Goal: Task Accomplishment & Management: Complete application form

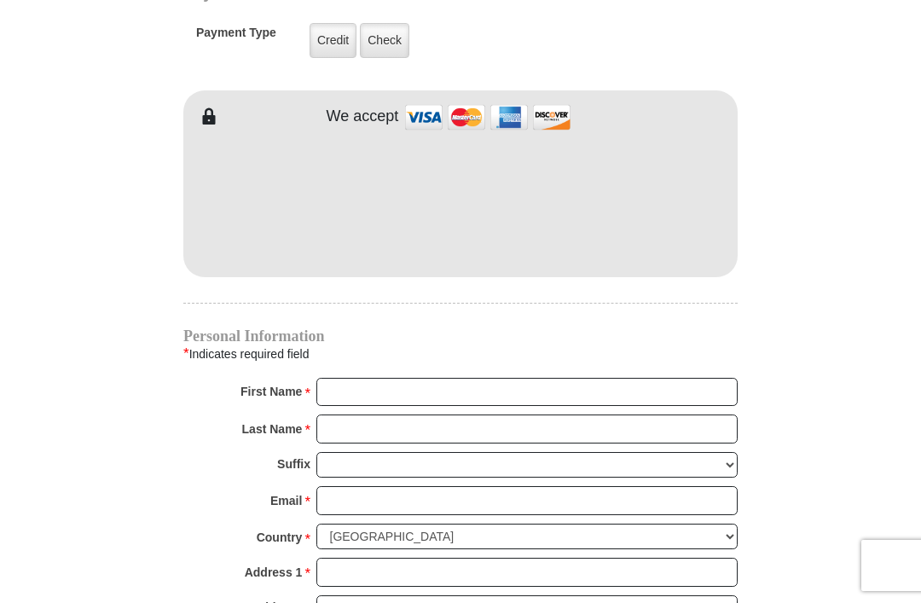
scroll to position [1396, 0]
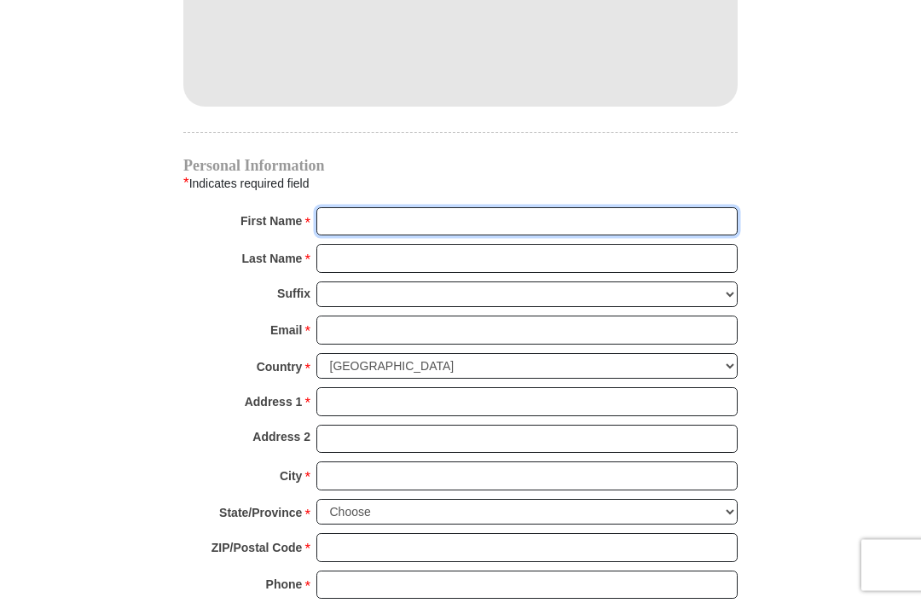
click at [585, 209] on input "First Name *" at bounding box center [527, 222] width 421 height 29
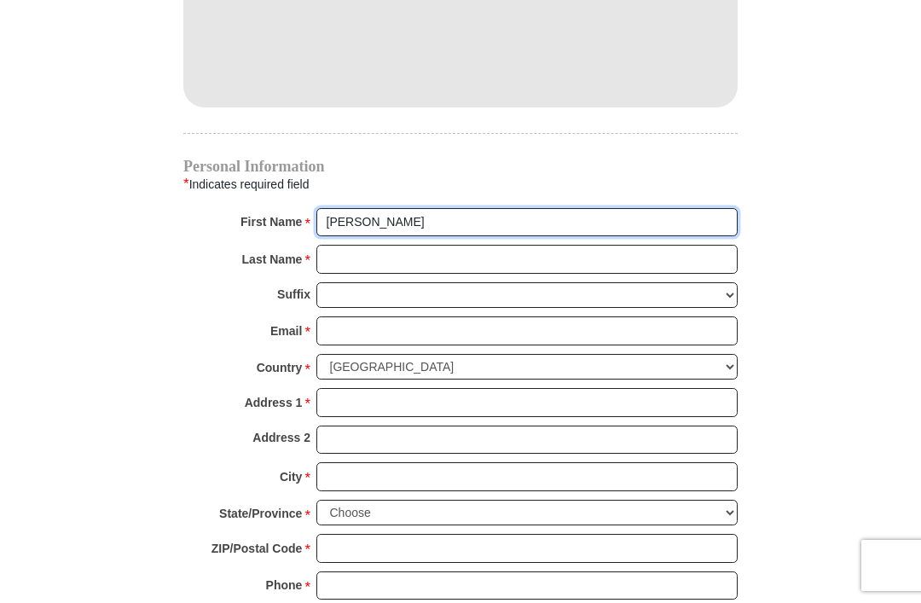
type input "Ann"
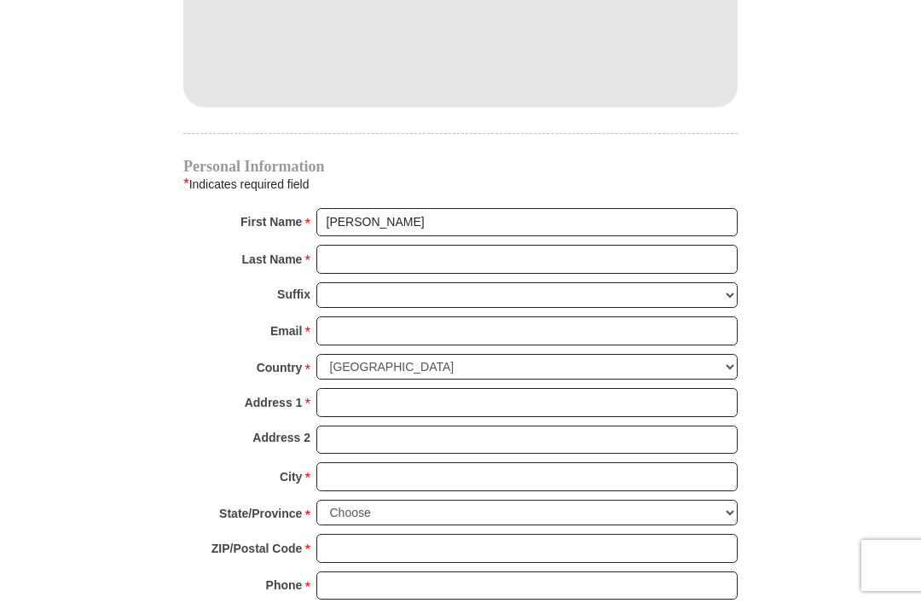
click at [390, 255] on input "Last Name *" at bounding box center [527, 259] width 421 height 29
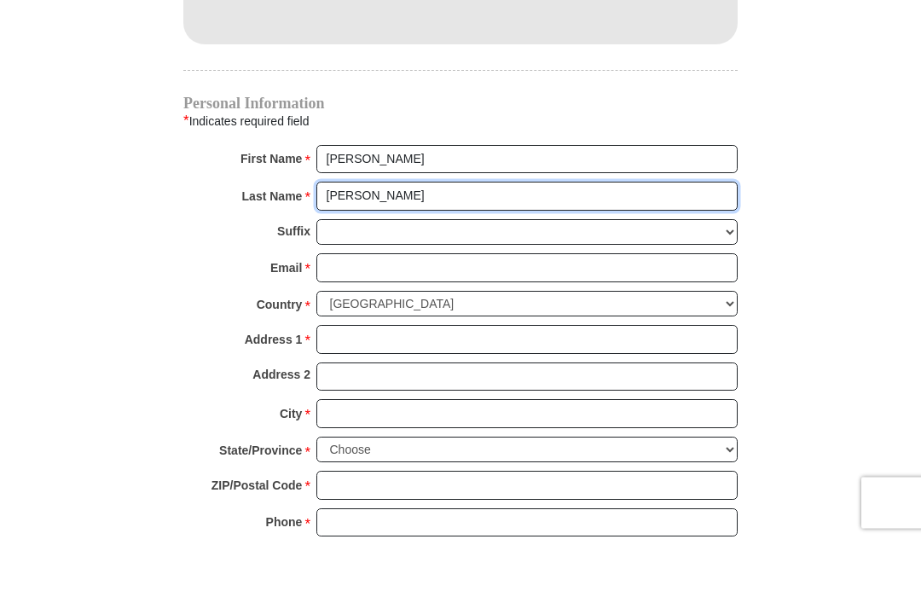
type input "Goodwin"
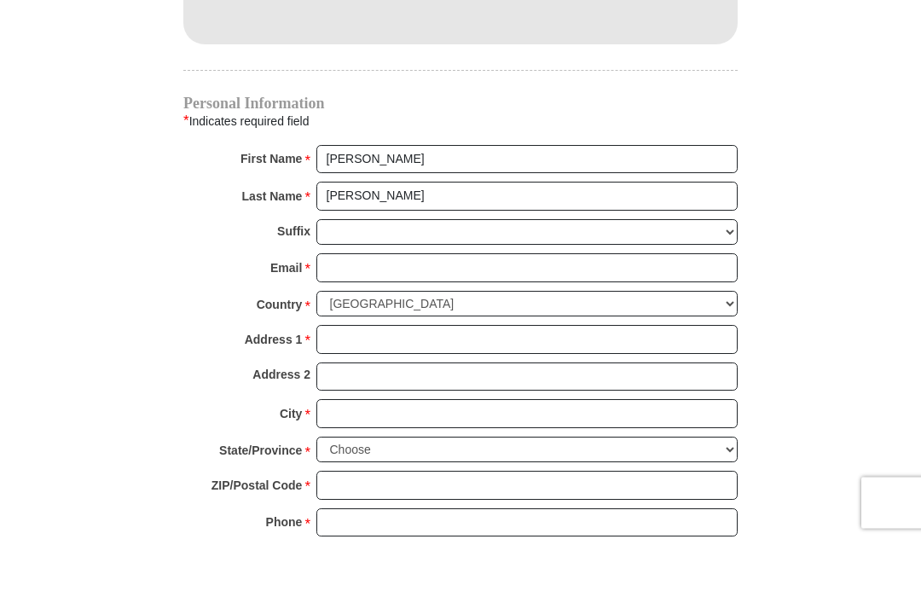
click at [405, 317] on input "Email *" at bounding box center [527, 331] width 421 height 29
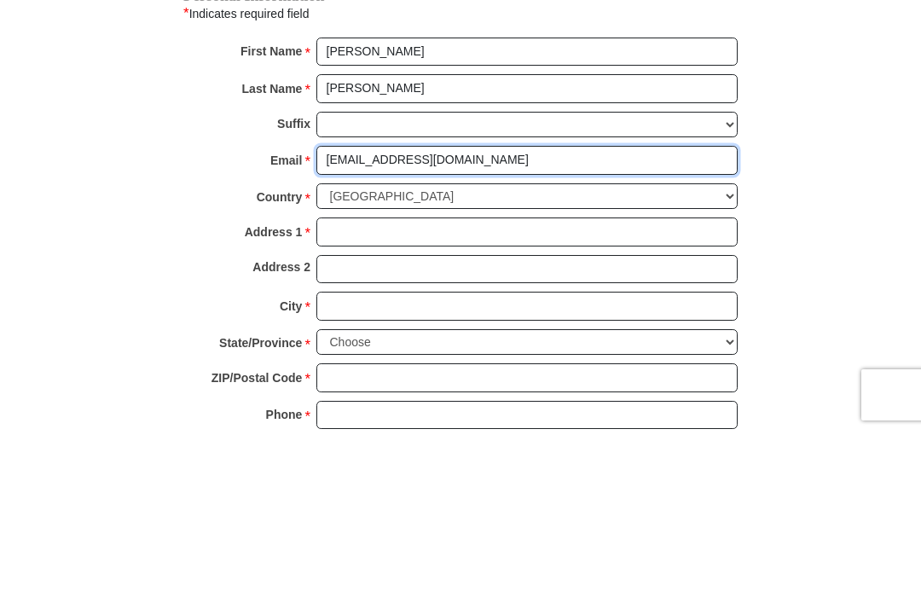
type input "goodwinann08@gmail.com"
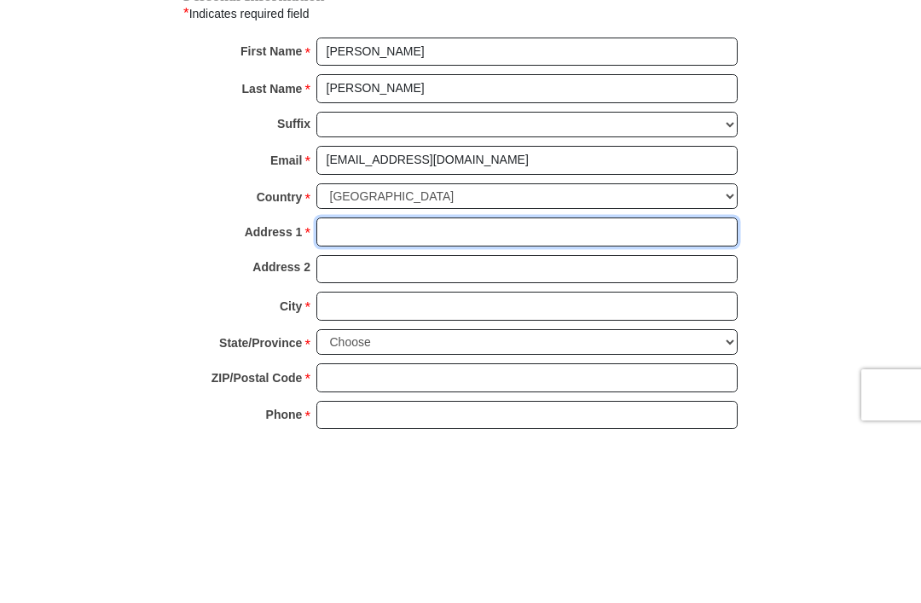
click at [415, 388] on input "Address 1 *" at bounding box center [527, 402] width 421 height 29
type input "6412 Ja Ct NW"
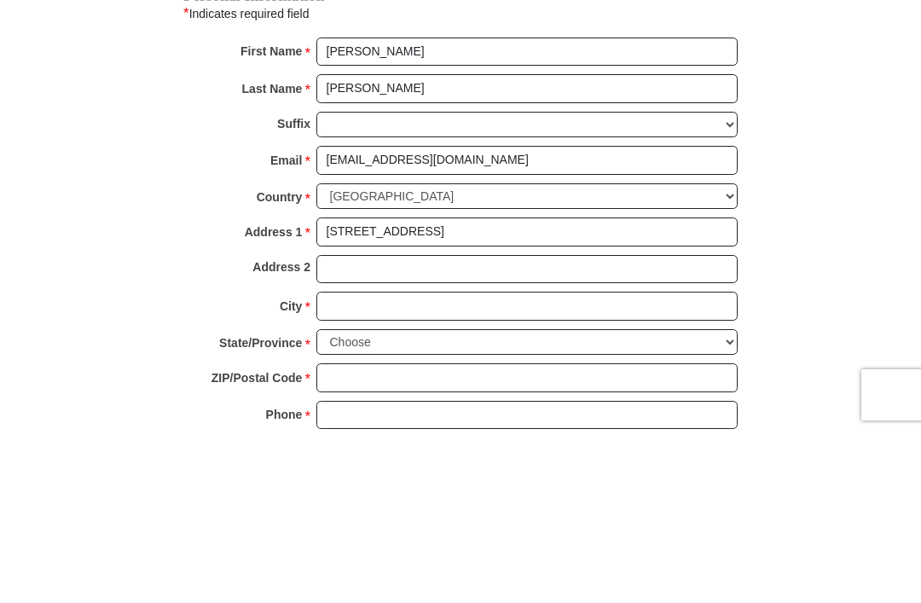
click at [412, 462] on input "City *" at bounding box center [527, 476] width 421 height 29
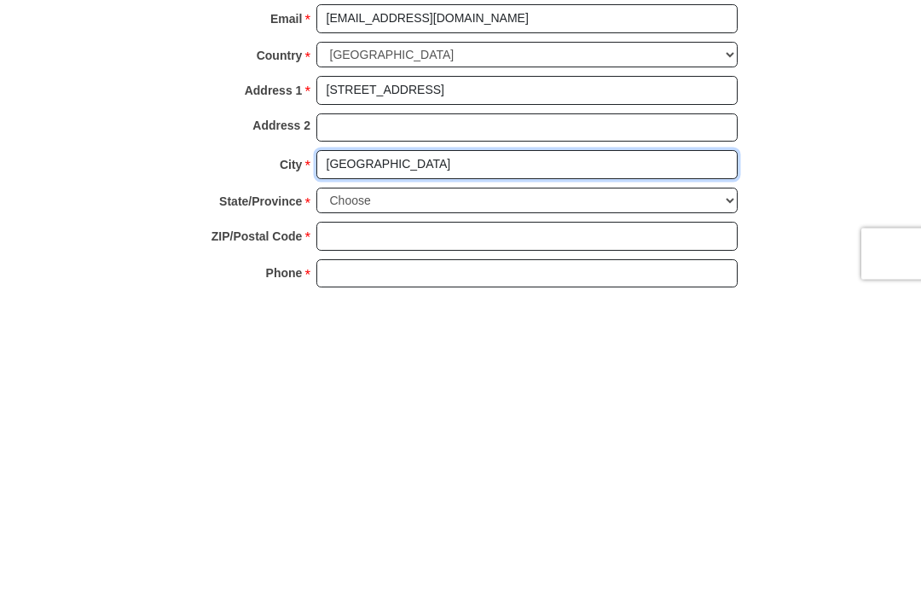
type input "Albuquerque"
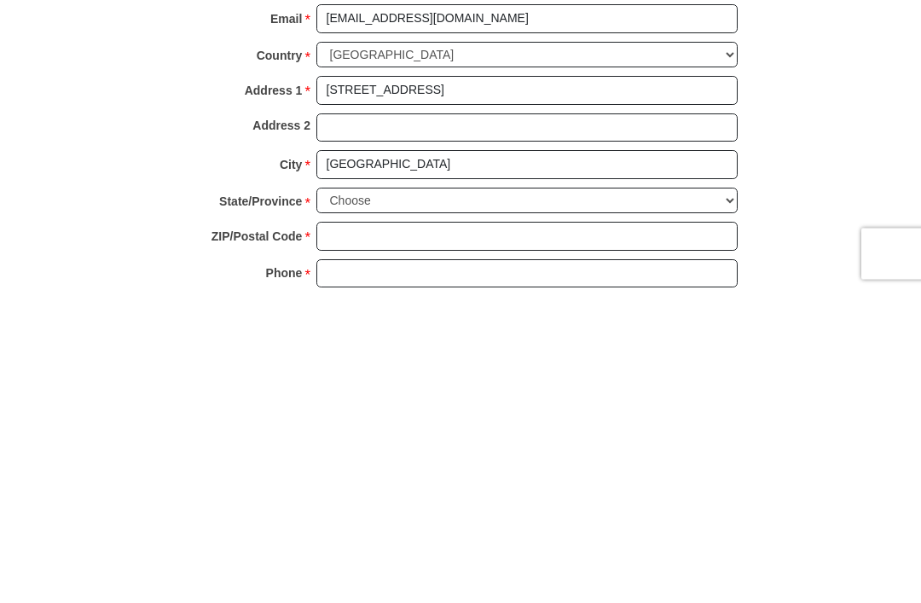
click at [443, 500] on select "Choose Alabama Alaska American Samoa Arizona Arkansas Armed Forces Americas Arm…" at bounding box center [527, 513] width 421 height 26
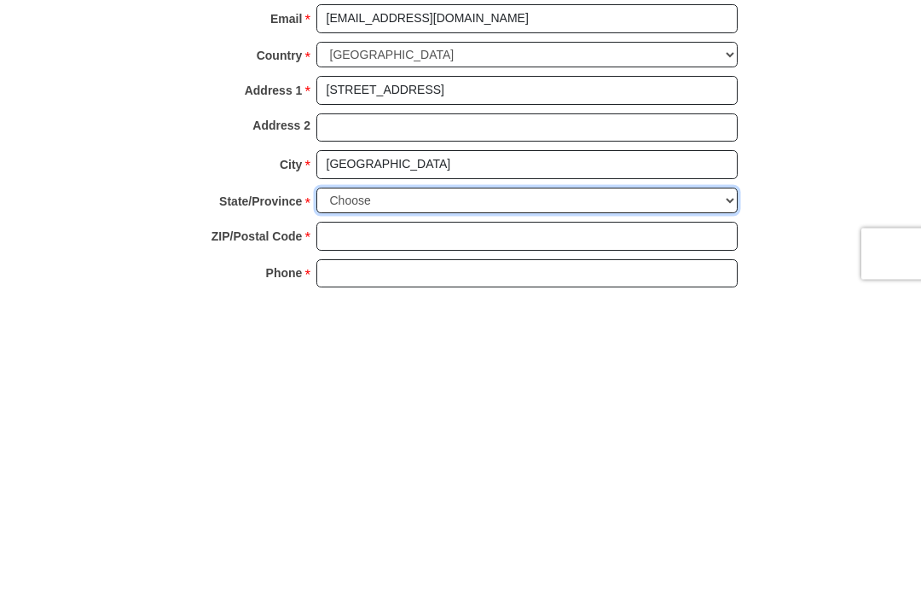
scroll to position [1879, 0]
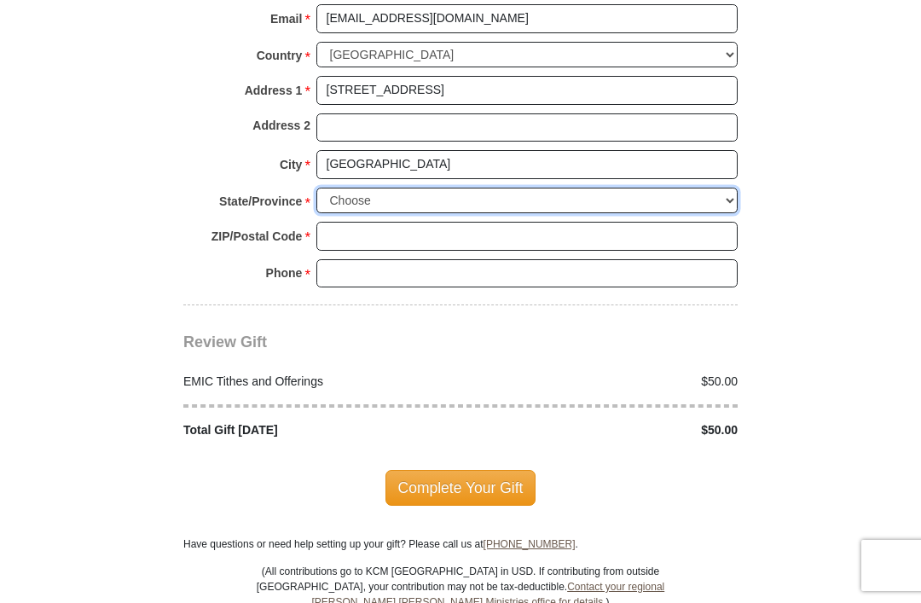
select select "NM"
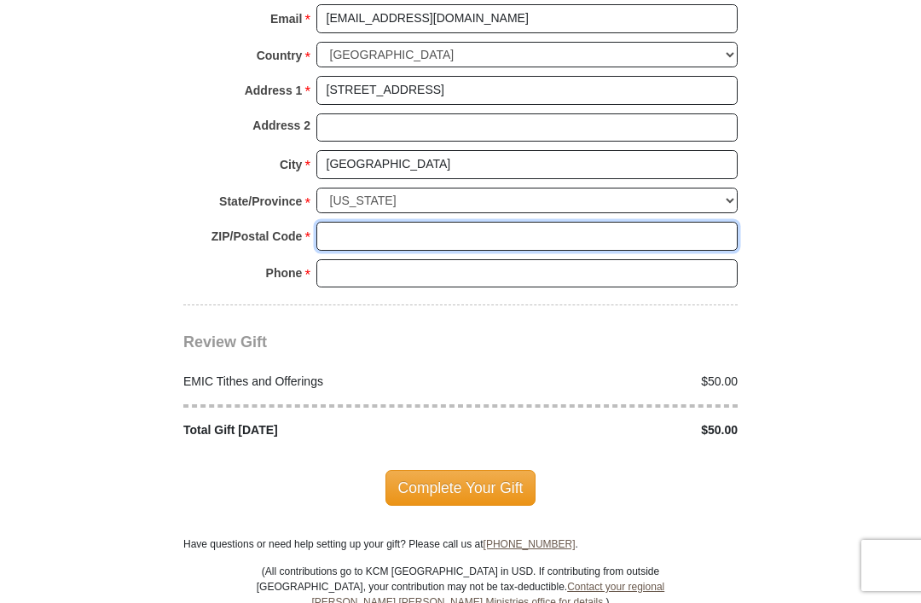
click at [410, 222] on input "ZIP/Postal Code *" at bounding box center [527, 236] width 421 height 29
type input "87120"
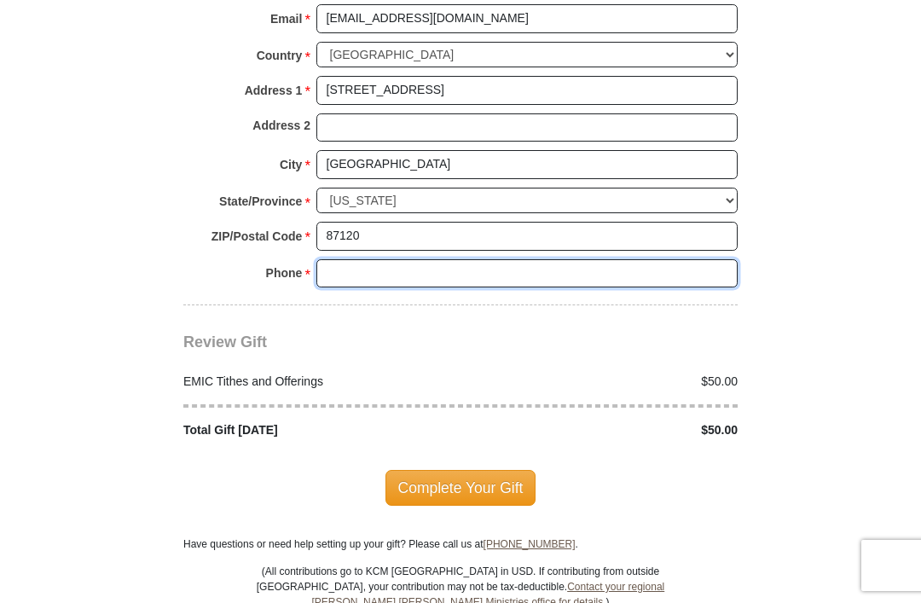
click at [419, 259] on input "Phone * *" at bounding box center [527, 273] width 421 height 29
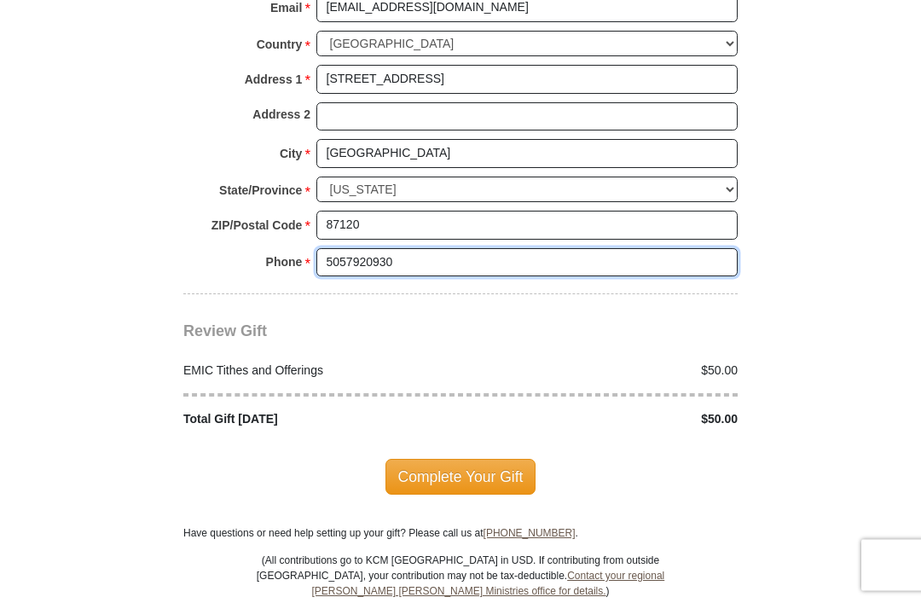
scroll to position [1890, 0]
type input "5057920930"
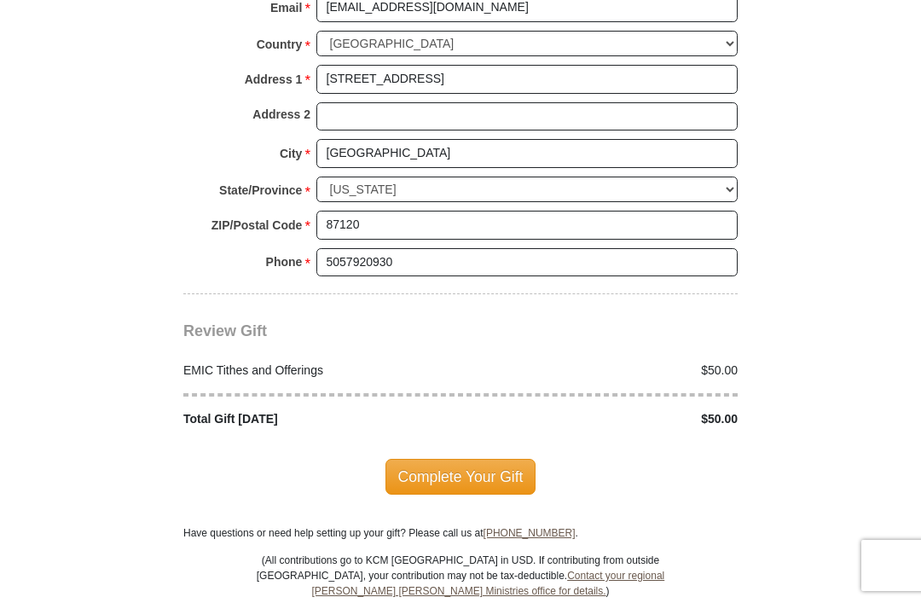
click at [499, 464] on span "Complete Your Gift" at bounding box center [461, 477] width 151 height 36
